Goal: Navigation & Orientation: Find specific page/section

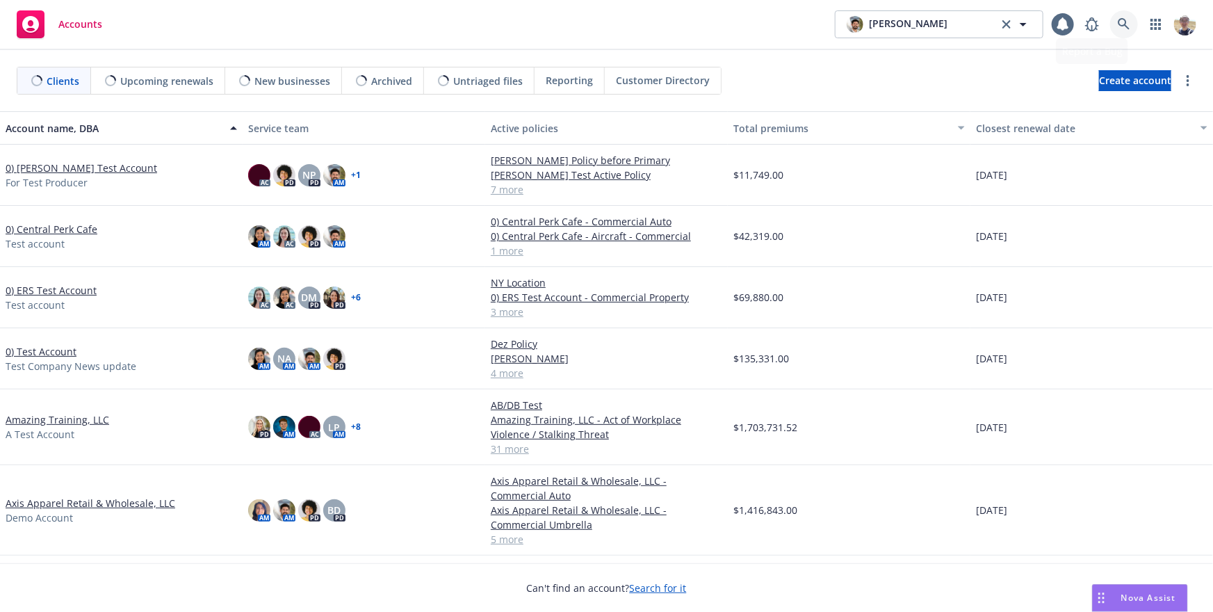
click at [1130, 29] on icon at bounding box center [1124, 24] width 13 height 13
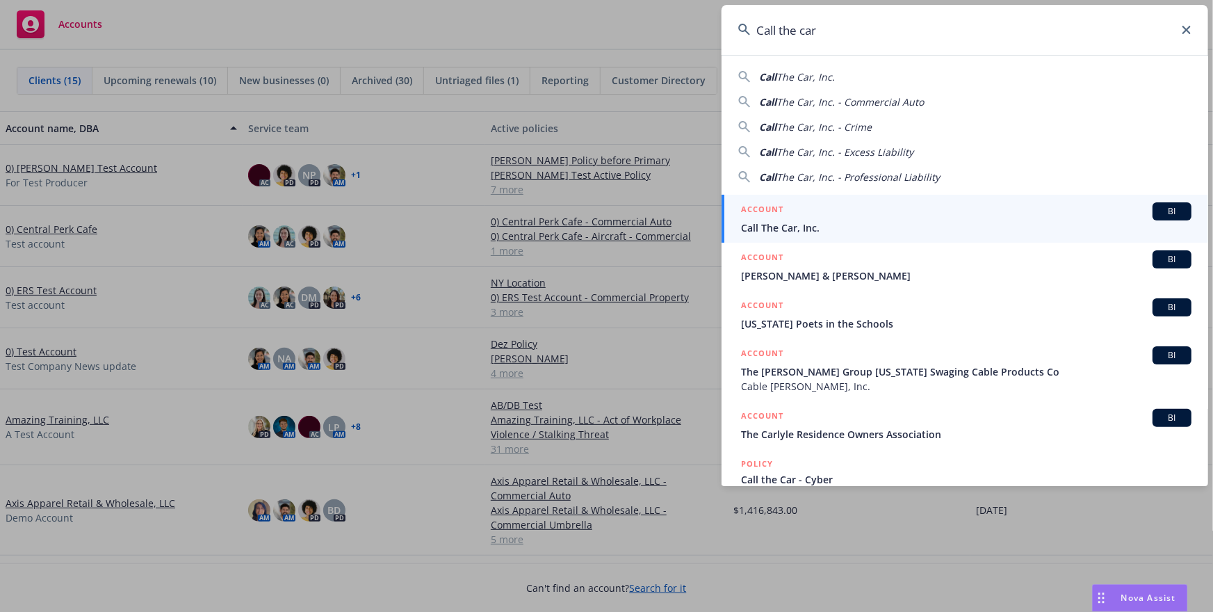
type input "Call the car"
click at [876, 225] on span "Call The Car, Inc." at bounding box center [966, 227] width 450 height 15
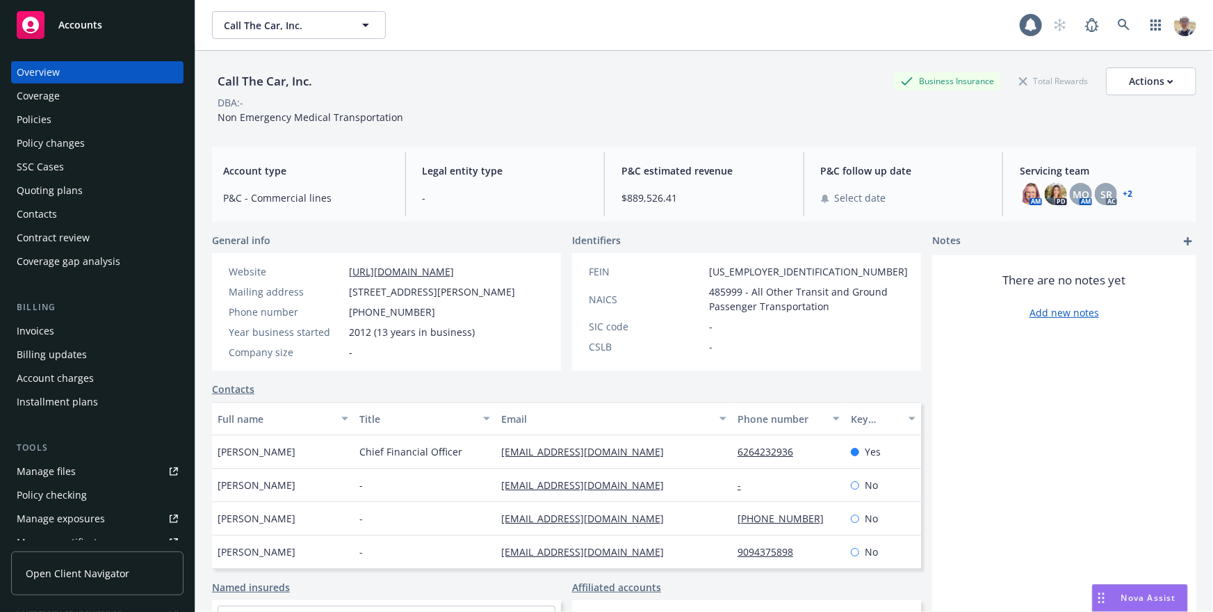
click at [92, 590] on link "Open Client Navigator" at bounding box center [97, 573] width 172 height 44
